Goal: Information Seeking & Learning: Learn about a topic

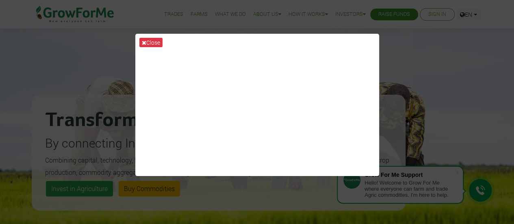
click at [419, 64] on div "Close" at bounding box center [257, 112] width 514 height 224
click at [146, 41] on button "Close" at bounding box center [150, 42] width 23 height 9
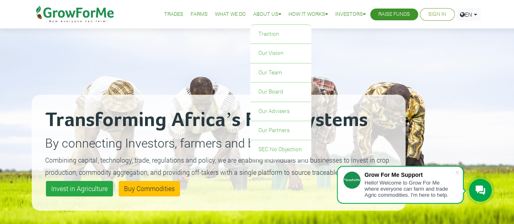
click at [278, 15] on icon at bounding box center [279, 14] width 3 height 5
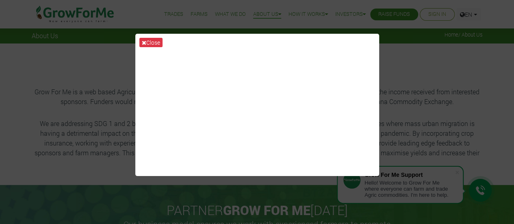
click at [32, 157] on div "Close" at bounding box center [257, 112] width 514 height 224
click at [433, 63] on div "Close" at bounding box center [257, 112] width 514 height 224
click at [145, 41] on icon at bounding box center [144, 43] width 4 height 6
